Goal: Task Accomplishment & Management: Manage account settings

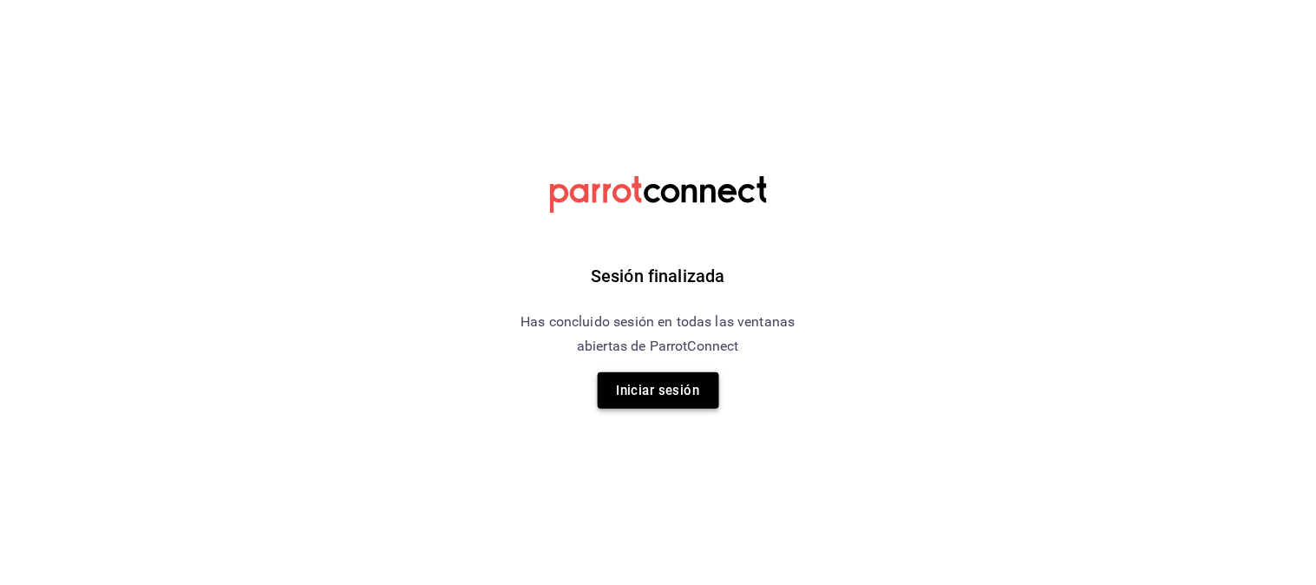
click at [683, 396] on button "Iniciar sesión" at bounding box center [658, 390] width 121 height 36
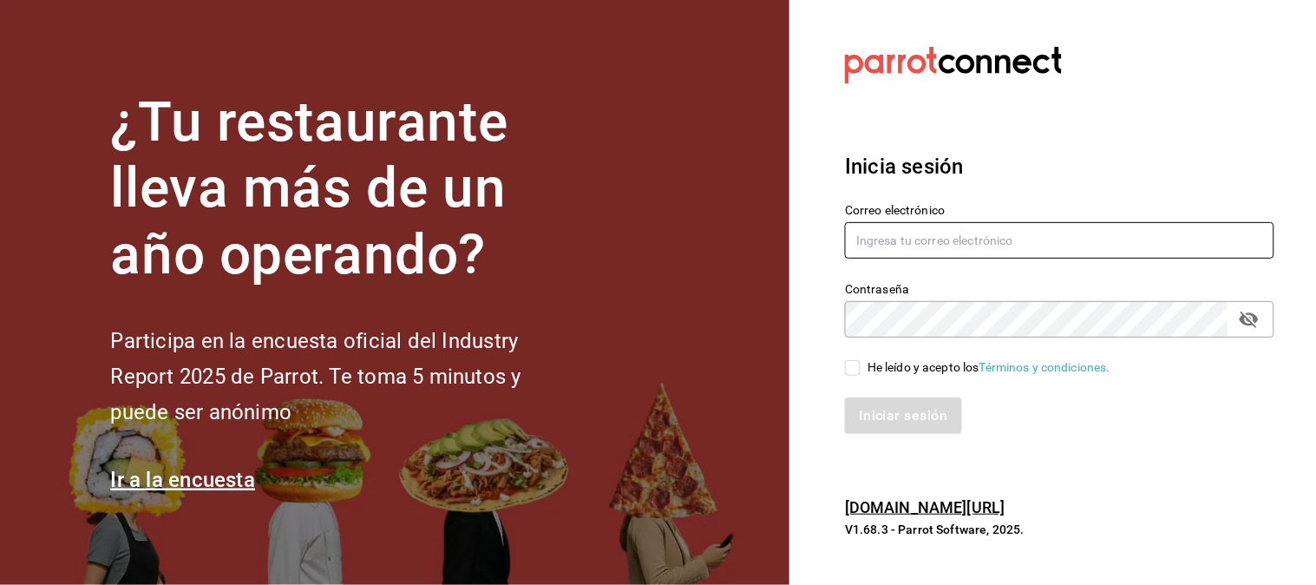
type input "[EMAIL_ADDRESS][DOMAIN_NAME]"
click at [848, 371] on input "He leído y acepto los Términos y condiciones." at bounding box center [853, 368] width 16 height 16
checkbox input "true"
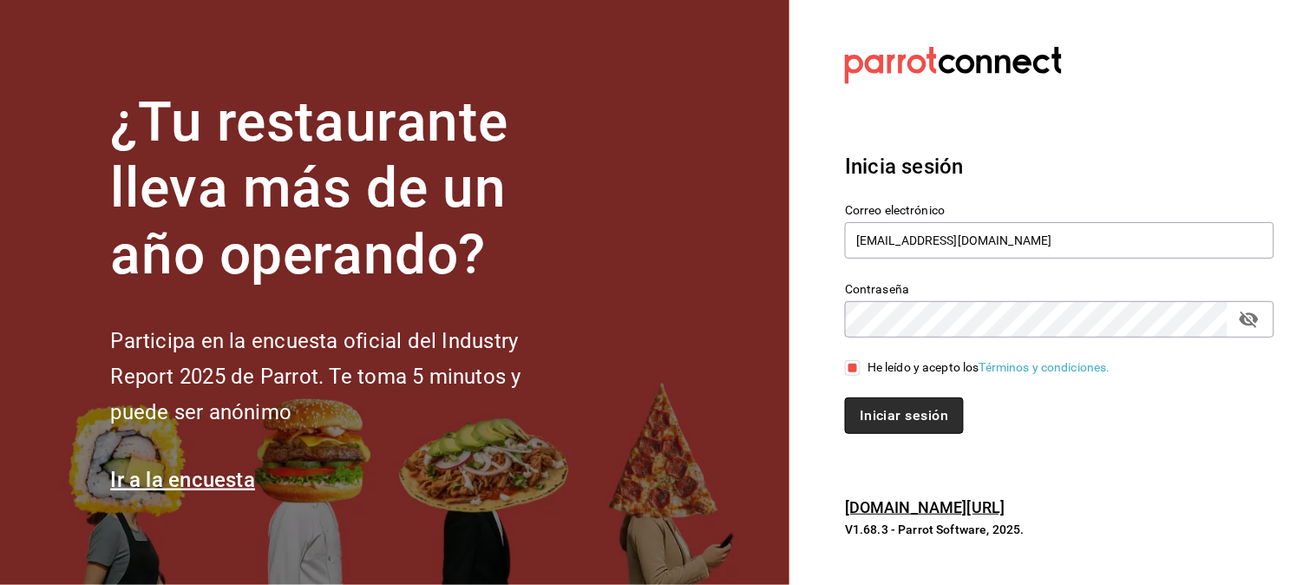
click at [897, 408] on button "Iniciar sesión" at bounding box center [904, 415] width 118 height 36
